Goal: Task Accomplishment & Management: Manage account settings

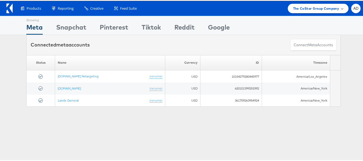
click at [314, 7] on span "The CoStar Group Company" at bounding box center [316, 8] width 46 height 6
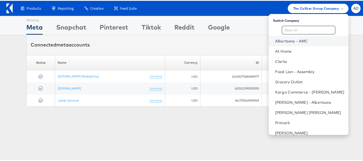
click at [279, 41] on link "Albertsons - AMC" at bounding box center [309, 40] width 69 height 5
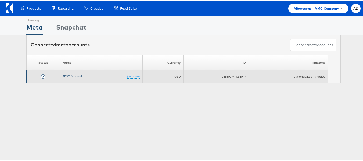
click at [72, 76] on link "TEST Account" at bounding box center [73, 75] width 20 height 4
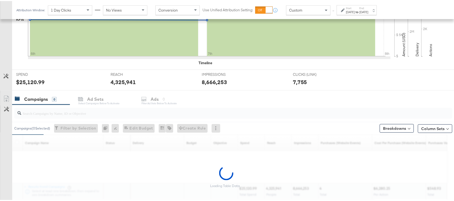
scroll to position [162, 0]
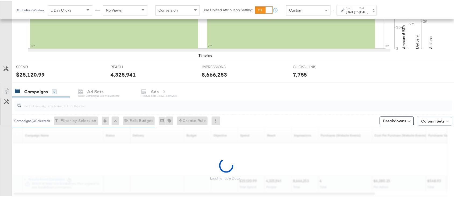
click at [70, 105] on input "search" at bounding box center [216, 102] width 391 height 10
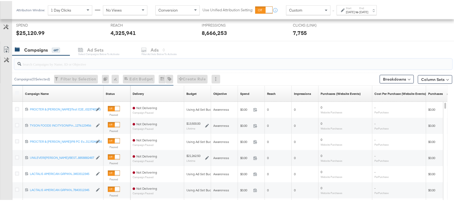
paste input "120229509340170307"
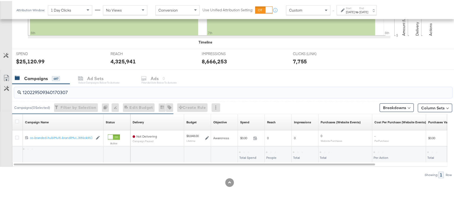
scroll to position [175, 0]
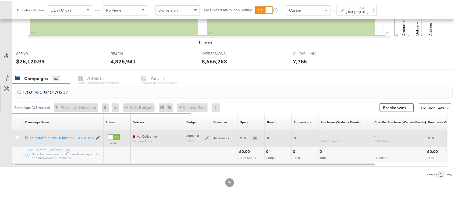
type input "120229509340170307"
click at [18, 132] on div at bounding box center [18, 137] width 10 height 16
click at [16, 138] on icon at bounding box center [17, 137] width 4 height 4
click at [0, 0] on input "checkbox" at bounding box center [0, 0] width 0 height 0
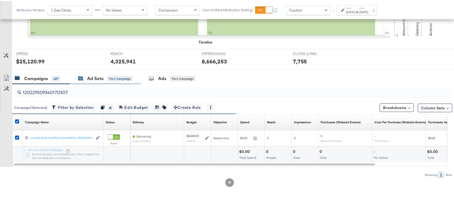
click at [94, 81] on div "Ad Sets" at bounding box center [95, 77] width 16 height 6
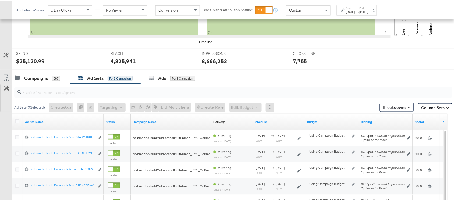
click at [65, 92] on input "search" at bounding box center [216, 89] width 391 height 10
paste input "co-branded-hub|Facebook & Instagram|Social Media|FBIG - Premium Carousel & Prod…"
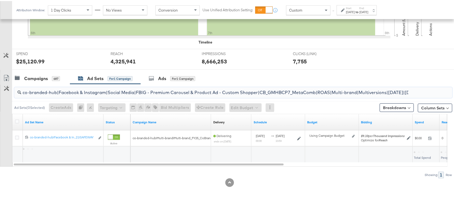
scroll to position [0, 154]
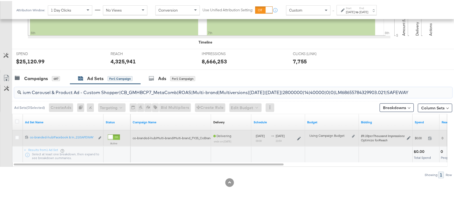
type input "co-branded-hub|Facebook & Instagram|Social Media|FBIG - Premium Carousel & Prod…"
click at [20, 136] on div at bounding box center [18, 137] width 6 height 5
click at [17, 137] on icon at bounding box center [17, 137] width 4 height 4
click at [0, 0] on input "checkbox" at bounding box center [0, 0] width 0 height 0
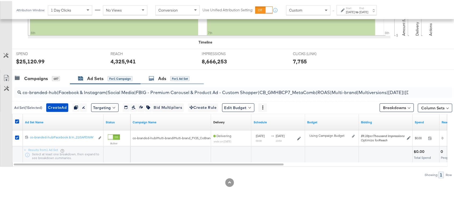
click at [156, 79] on div "Ads for 1 Ad Set" at bounding box center [169, 77] width 41 height 6
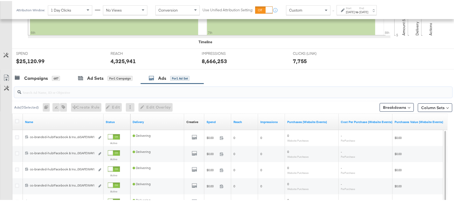
click at [41, 92] on input "search" at bounding box center [216, 89] width 391 height 10
paste input "co-branded-hub|Facebook & Instagram|Social Media|FBIG - Premium Carousel & Prod…"
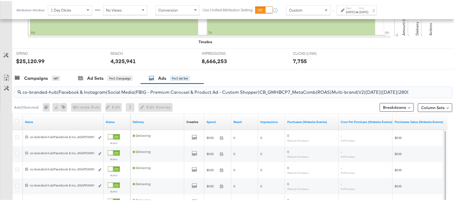
scroll to position [0, 138]
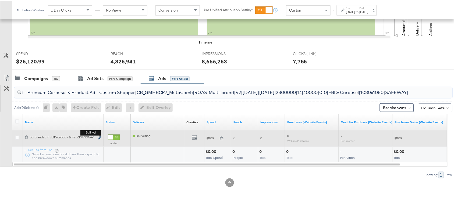
type input "co-branded-hub|Facebook & Instagram|Social Media|FBIG - Premium Carousel & Prod…"
click at [99, 137] on icon "link" at bounding box center [99, 136] width 3 height 3
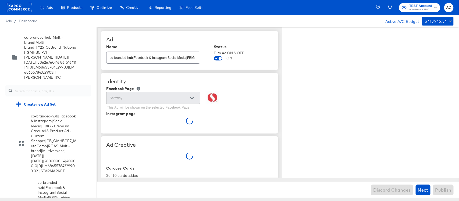
scroll to position [2744, 0]
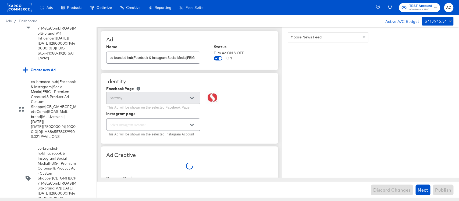
click at [0, 0] on input "checkbox" at bounding box center [0, 0] width 0 height 0
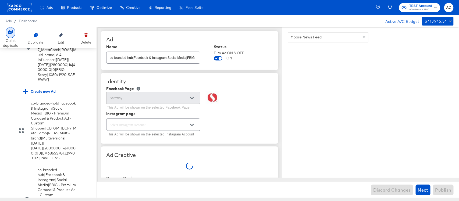
type textarea "x"
click at [10, 33] on icon at bounding box center [10, 32] width 4 height 4
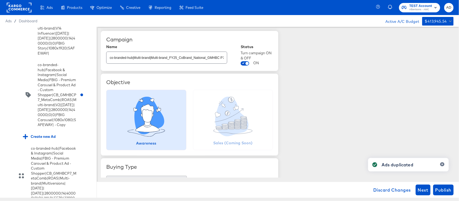
scroll to position [3239, 0]
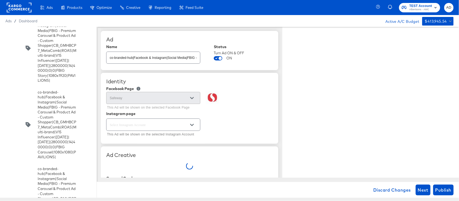
click at [163, 59] on input "co-branded-hub|Facebook & Instagram|Social Media|FBIG - Premium Carousel & Prod…" at bounding box center [153, 56] width 94 height 12
type textarea "x"
type input "co-branded-hub|Facebook & Instagram|Social Media|FBIG - Premium Carousel & Prod…"
type textarea "x"
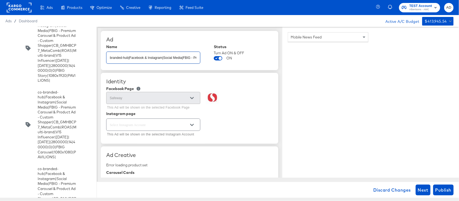
scroll to position [0, 0]
type input "c"
type input "TEST"
type textarea "x"
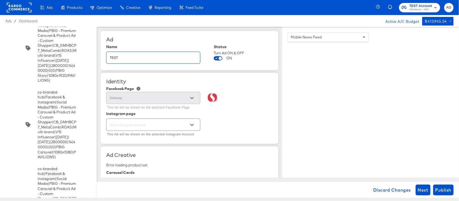
scroll to position [3159, 0]
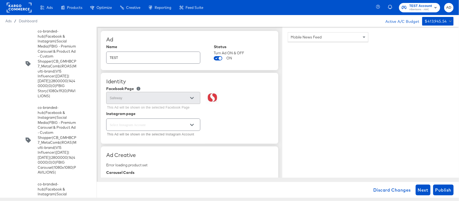
click at [245, 85] on div "Identity" at bounding box center [189, 81] width 167 height 6
click at [441, 192] on span "Publish" at bounding box center [443, 190] width 16 height 8
type textarea "x"
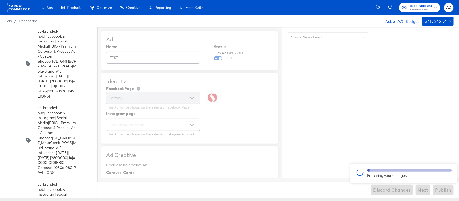
type textarea "x"
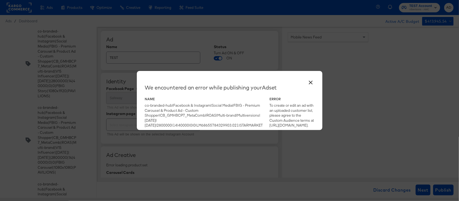
click at [156, 108] on div "co-branded-hub|Facebook & Instagram|Social Media|FBIG - Premium Carousel & Prod…" at bounding box center [204, 115] width 118 height 25
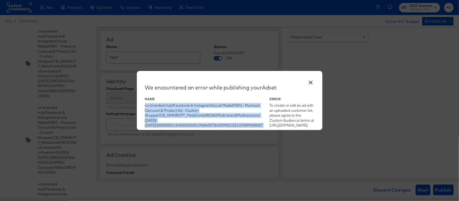
click at [156, 108] on div "co-branded-hub|Facebook & Instagram|Social Media|FBIG - Premium Carousel & Prod…" at bounding box center [204, 115] width 118 height 25
copy div "co-branded-hub|Facebook & Instagram|Social Media|FBIG - Premium Carousel & Prod…"
click at [309, 85] on button "×" at bounding box center [311, 81] width 10 height 10
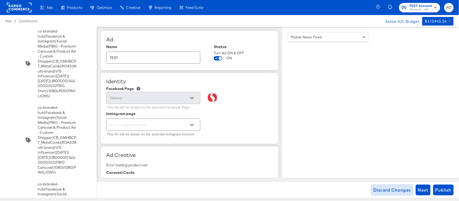
click at [389, 188] on span "Discard Changes" at bounding box center [392, 190] width 38 height 8
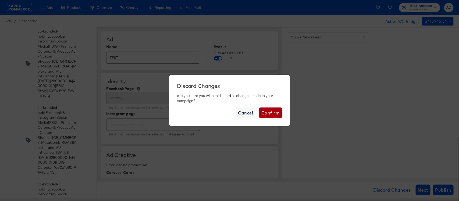
click at [272, 113] on span "Confirm" at bounding box center [270, 113] width 18 height 8
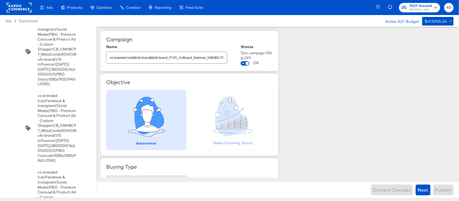
scroll to position [3148, 0]
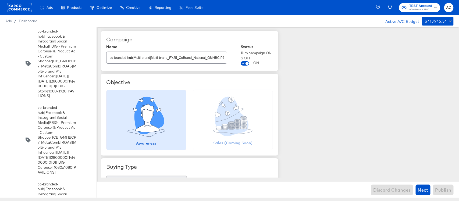
click at [20, 8] on rect at bounding box center [19, 8] width 25 height 10
